Goal: Information Seeking & Learning: Learn about a topic

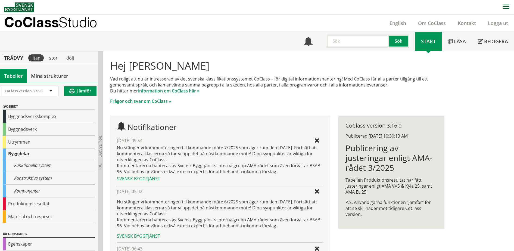
click at [61, 25] on p "CoClass Studio" at bounding box center [50, 22] width 93 height 6
click at [50, 91] on span at bounding box center [50, 91] width 5 height 5
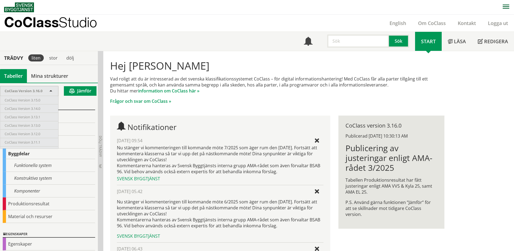
click at [263, 95] on div "Vad roligt att du är intresserad av det svenska klassifikationssystemet CoClass…" at bounding box center [277, 90] width 334 height 28
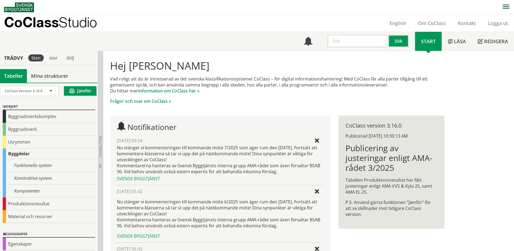
click at [279, 94] on div "Vad roligt att du är intresserad av det svenska klassifikationssystemet CoClass…" at bounding box center [277, 90] width 334 height 28
click at [54, 90] on div "CoClass Version 3.16.0" at bounding box center [29, 91] width 58 height 10
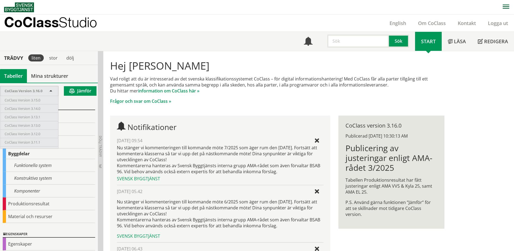
click at [261, 102] on p "Frågor och svar om CoClass »" at bounding box center [277, 101] width 334 height 6
